Goal: Transaction & Acquisition: Download file/media

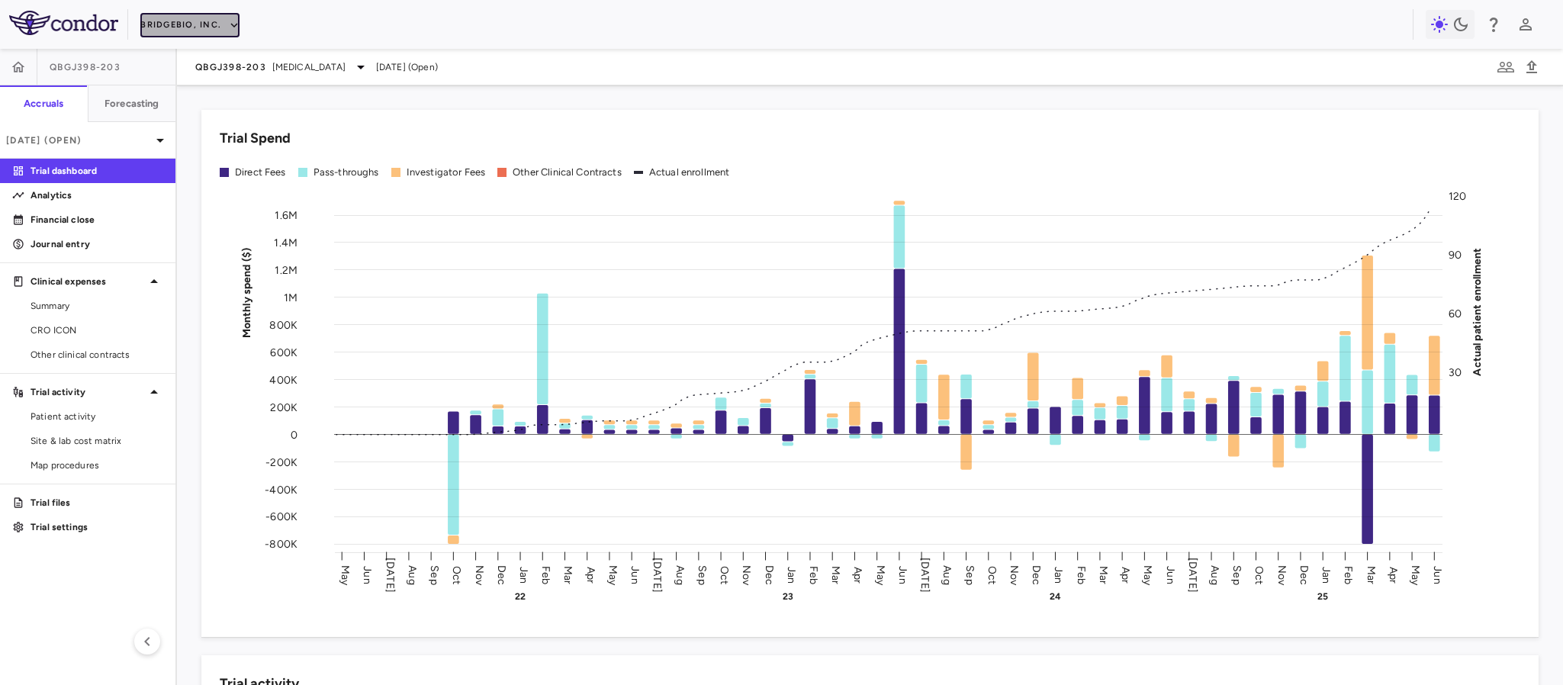
click at [194, 21] on button "BridgeBio, Inc." at bounding box center [189, 25] width 99 height 24
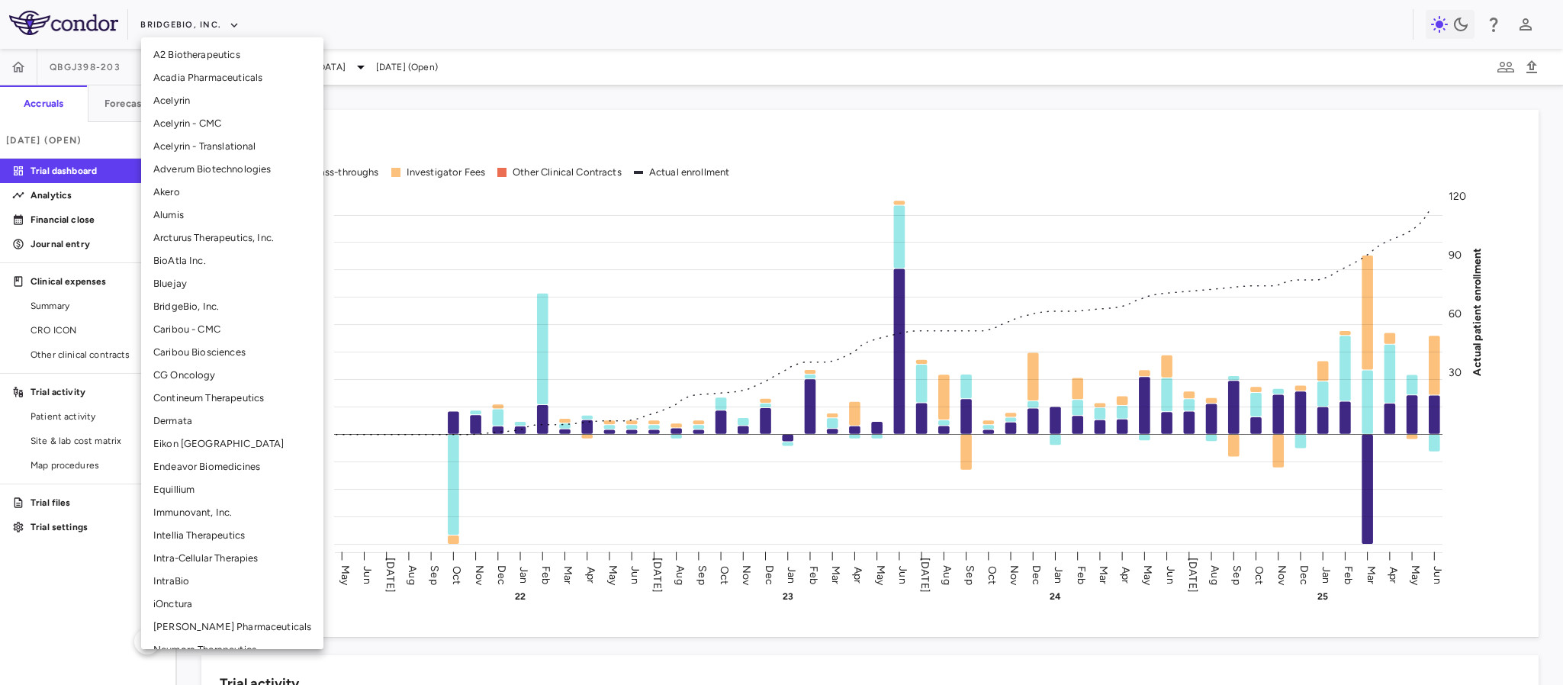
click at [182, 442] on li "Eikon [GEOGRAPHIC_DATA]" at bounding box center [232, 443] width 182 height 23
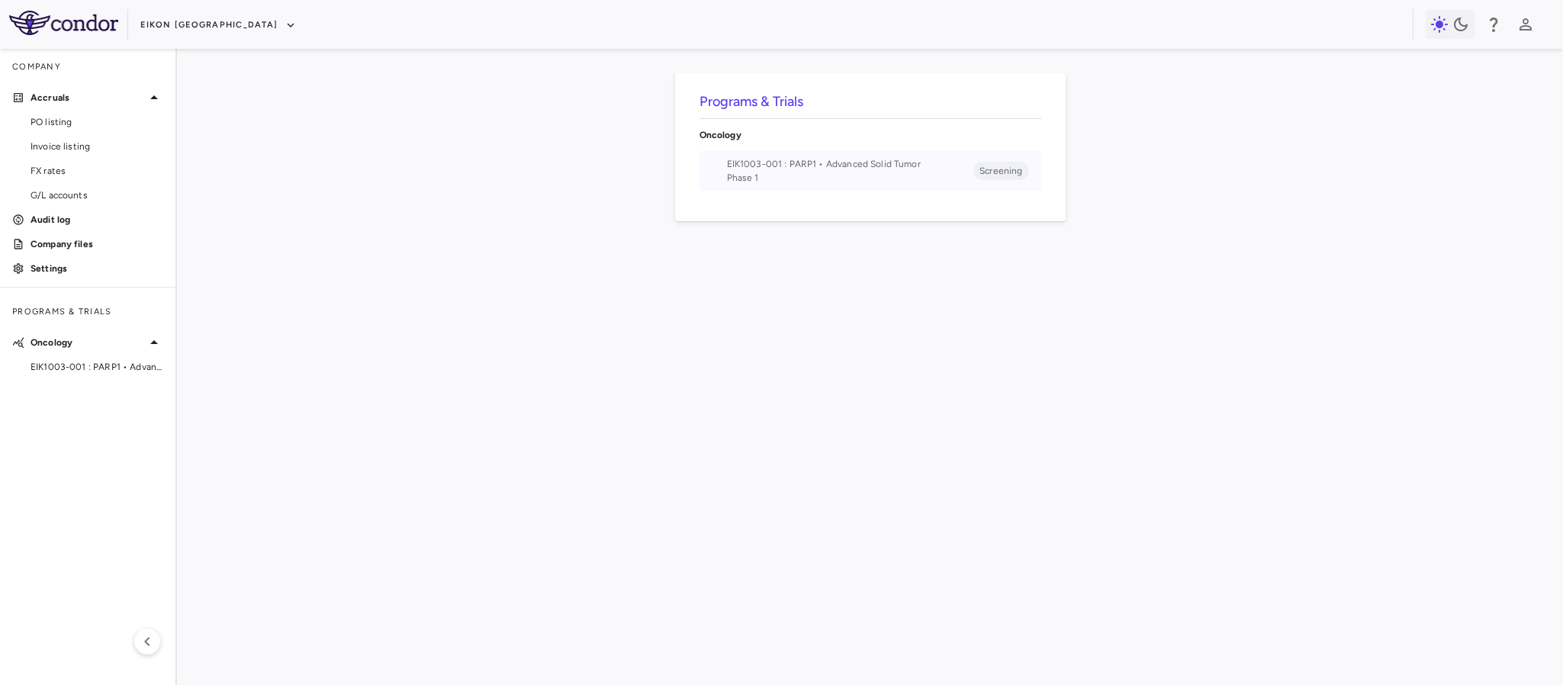
click at [760, 165] on span "EIK1003-001 : PARP1 • Advanced Solid Tumor" at bounding box center [850, 164] width 247 height 14
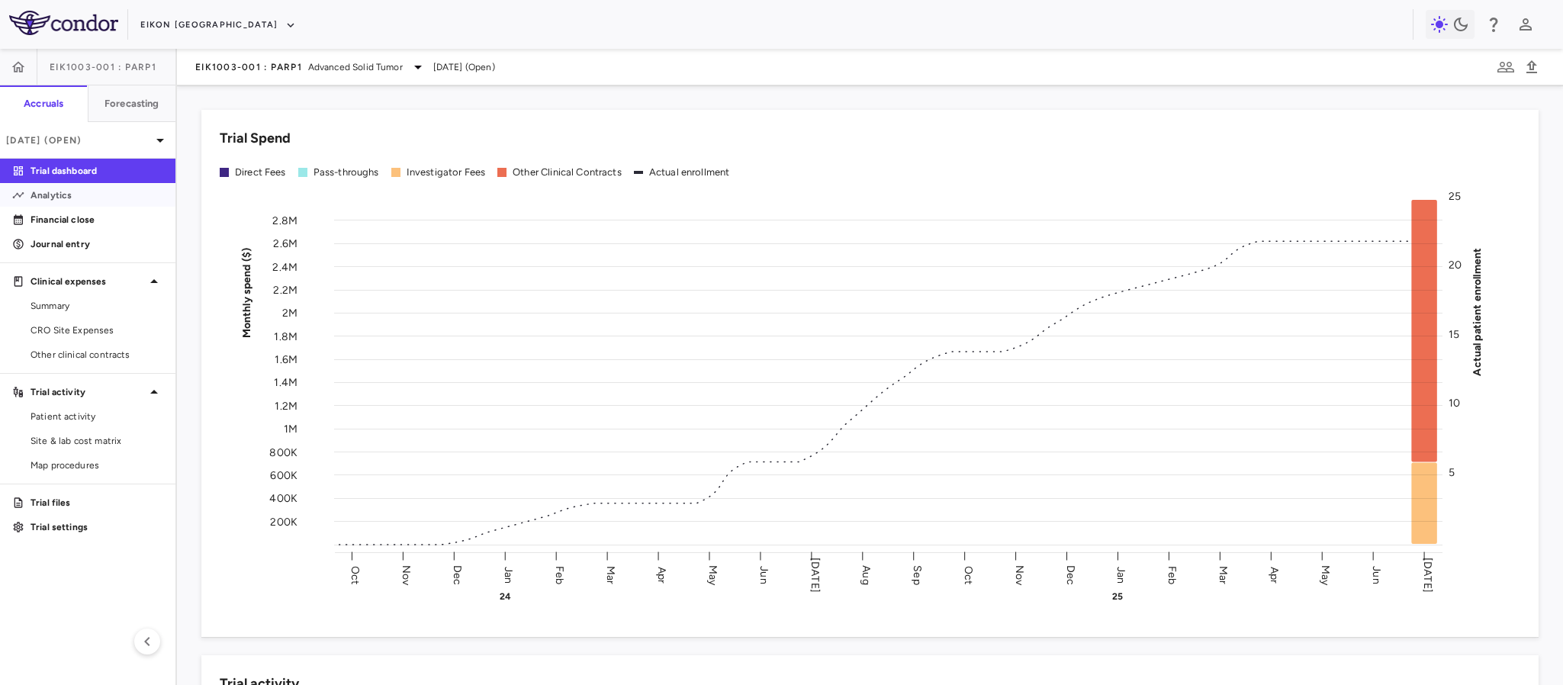
click at [71, 191] on p "Analytics" at bounding box center [97, 195] width 133 height 14
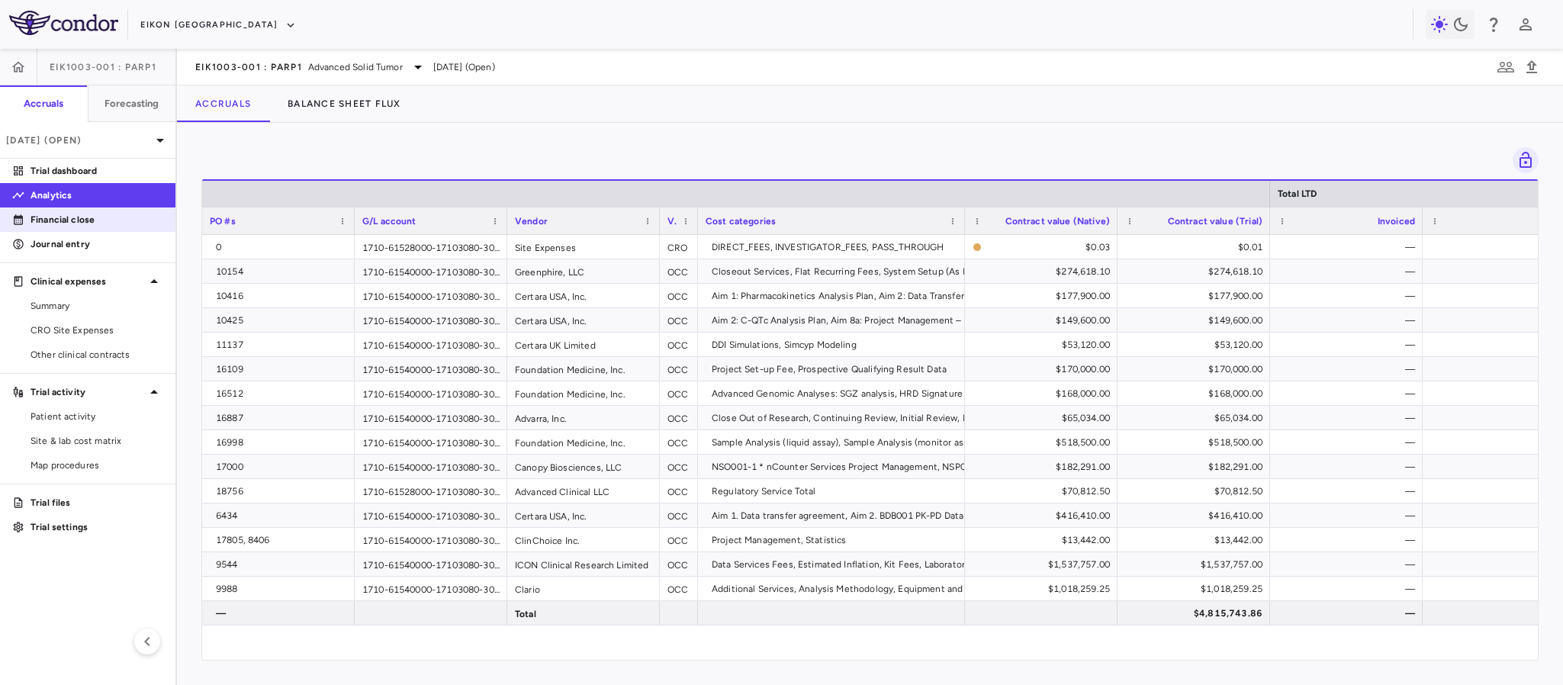
click at [46, 223] on p "Financial close" at bounding box center [97, 220] width 133 height 14
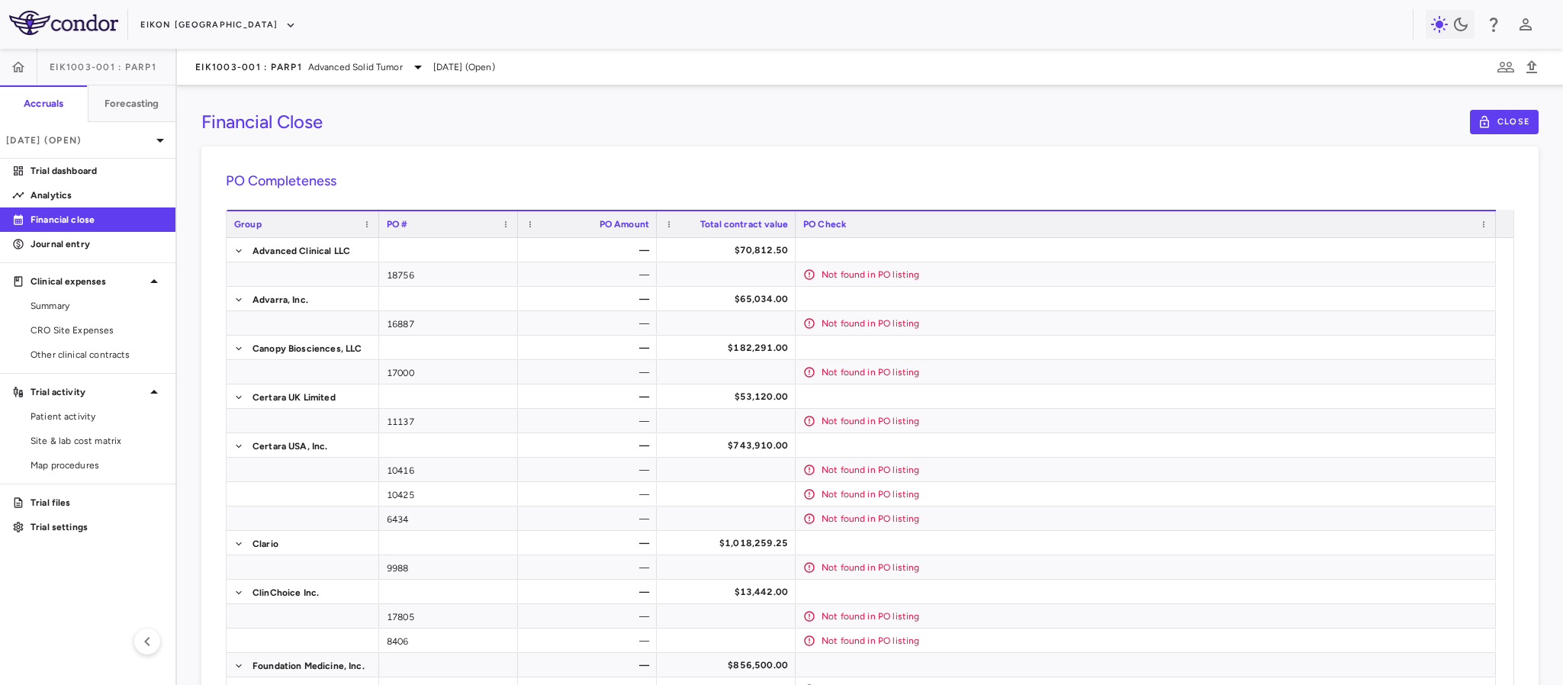
scroll to position [114, 0]
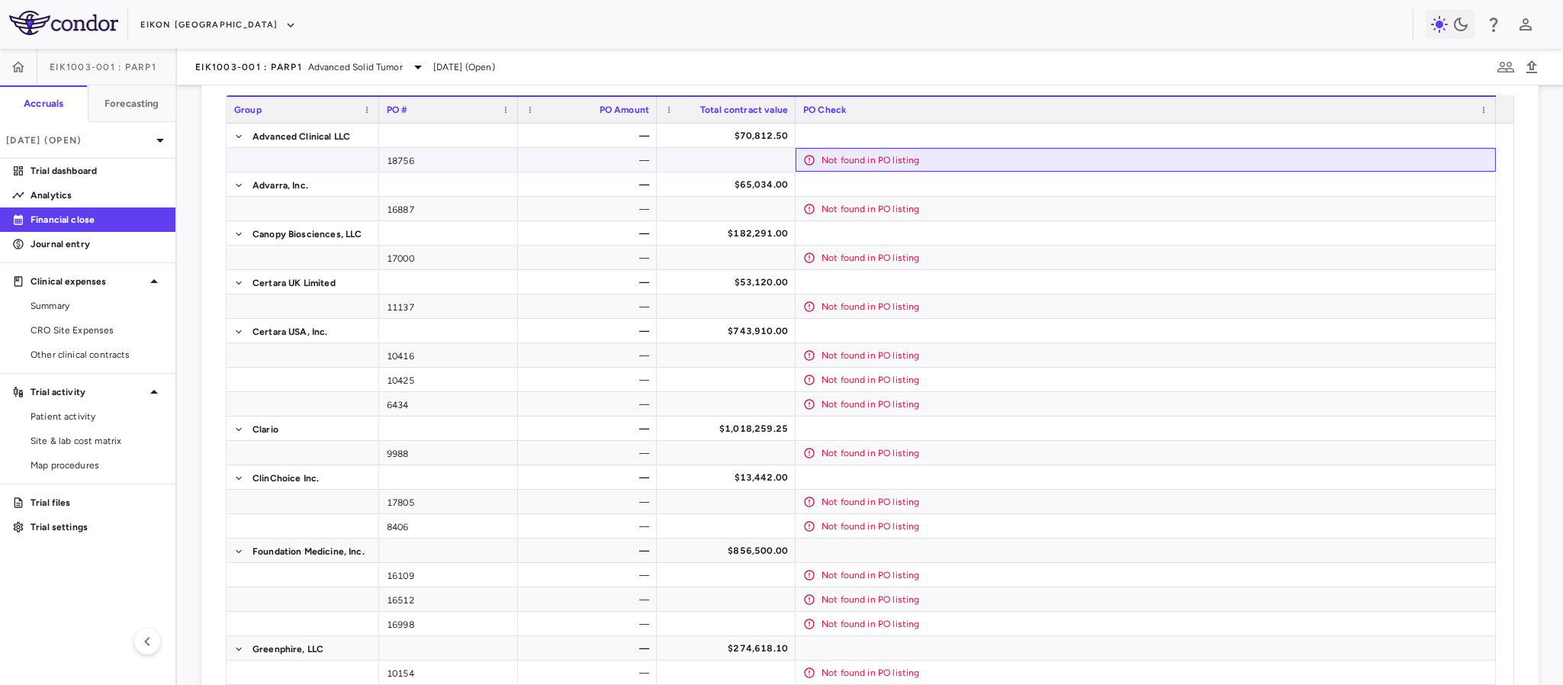
click at [875, 161] on div "Not found in PO listing" at bounding box center [1154, 160] width 667 height 24
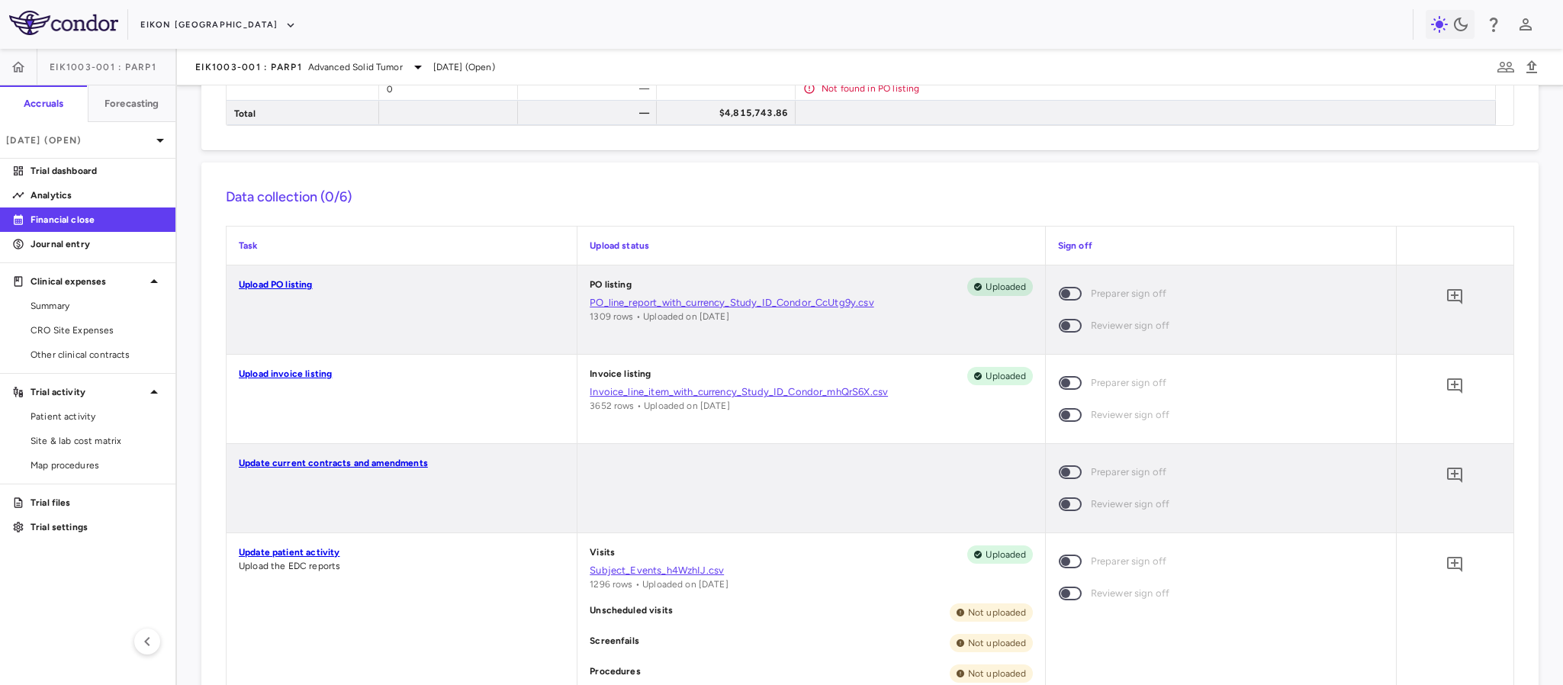
scroll to position [801, 0]
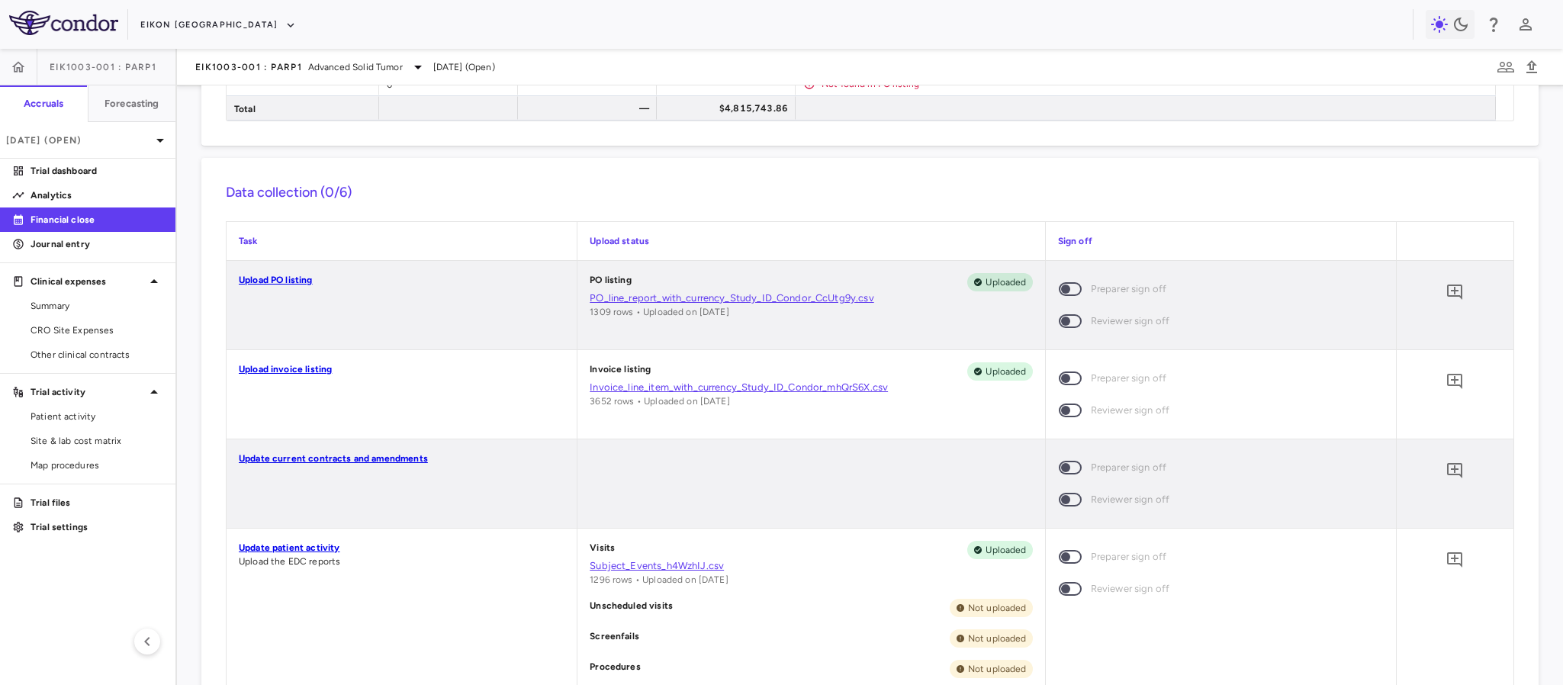
click at [677, 298] on link "PO_line_report_with_currency_Study_ID_Condor_CcUtg9y.csv" at bounding box center [811, 298] width 442 height 14
